Goal: Task Accomplishment & Management: Manage account settings

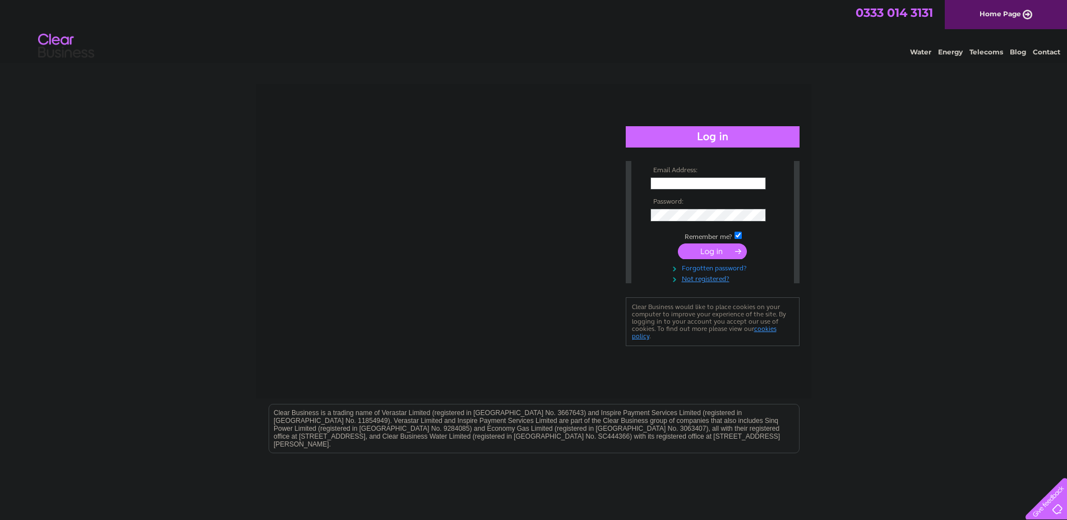
click at [721, 268] on link "Forgotten password?" at bounding box center [714, 267] width 127 height 11
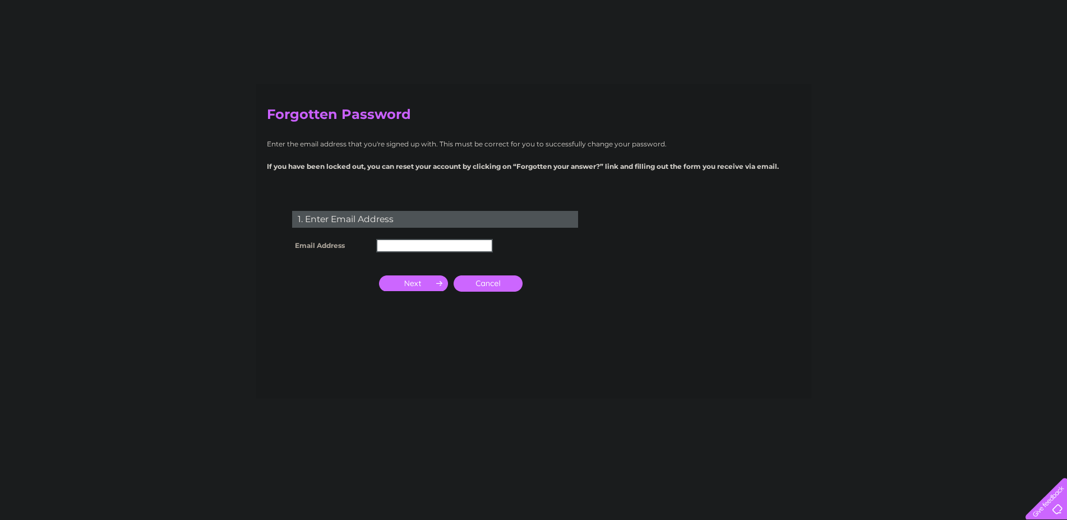
click at [417, 248] on input "text" at bounding box center [434, 245] width 117 height 13
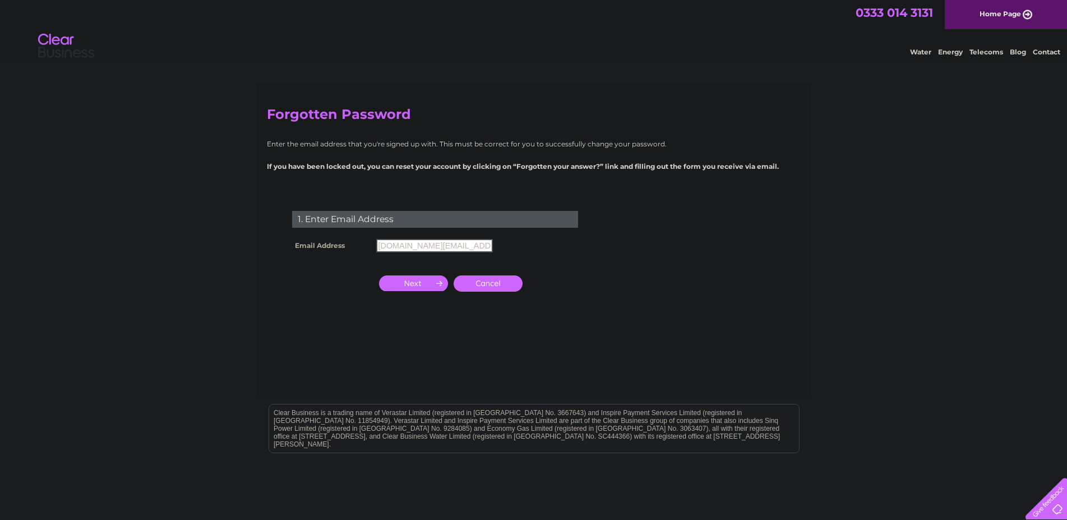
type input "delta.cafe@hotmail.co.uk"
click at [413, 279] on input "button" at bounding box center [413, 282] width 69 height 16
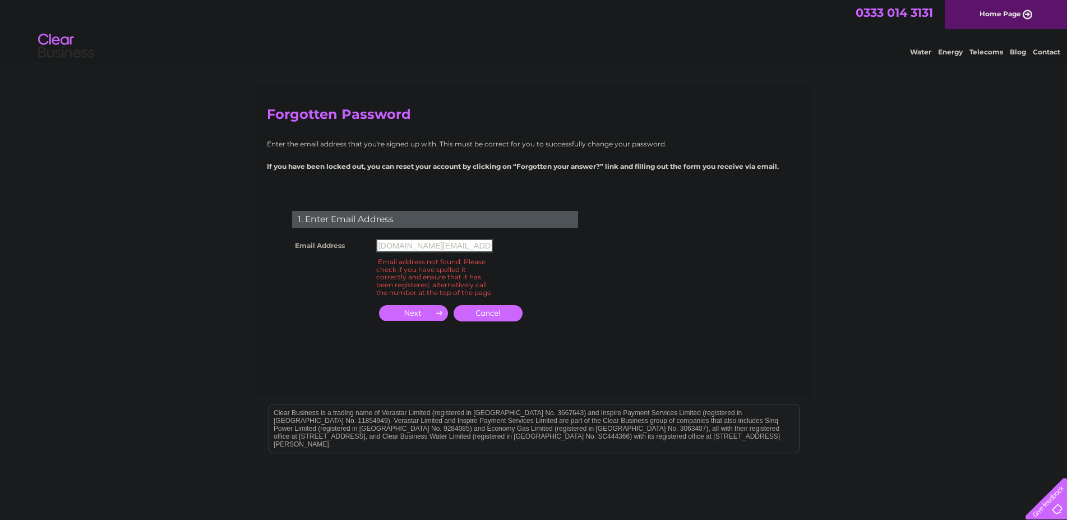
drag, startPoint x: 470, startPoint y: 245, endPoint x: 0, endPoint y: 240, distance: 470.1
click at [376, 245] on input "delta.cafe@hotmail.co.uk" at bounding box center [434, 245] width 117 height 13
